Goal: Task Accomplishment & Management: Manage account settings

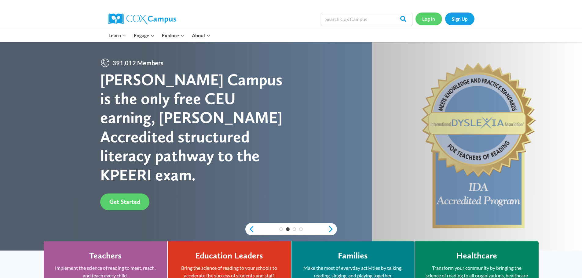
click at [424, 17] on link "Log In" at bounding box center [429, 19] width 27 height 13
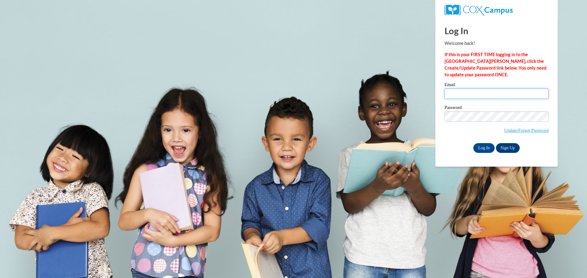
click at [460, 95] on input "Email" at bounding box center [496, 94] width 104 height 10
type input "[EMAIL_ADDRESS][DOMAIN_NAME]"
click at [484, 148] on input "Log In" at bounding box center [483, 148] width 21 height 10
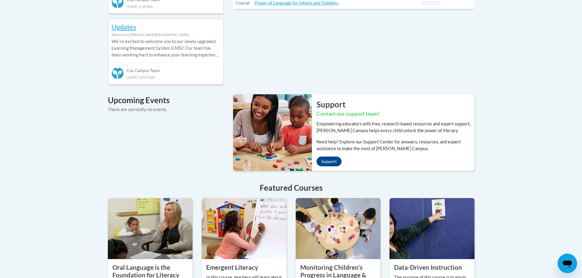
scroll to position [458, 0]
